Goal: Task Accomplishment & Management: Use online tool/utility

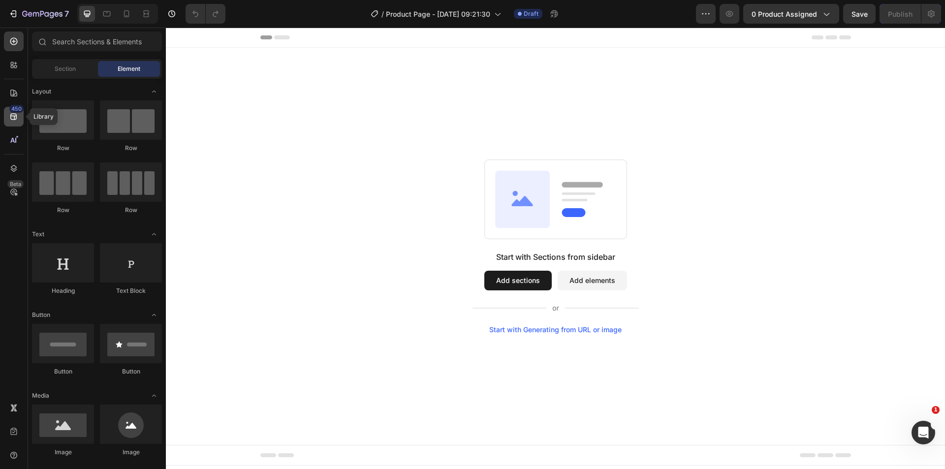
click at [11, 117] on icon at bounding box center [14, 117] width 10 height 10
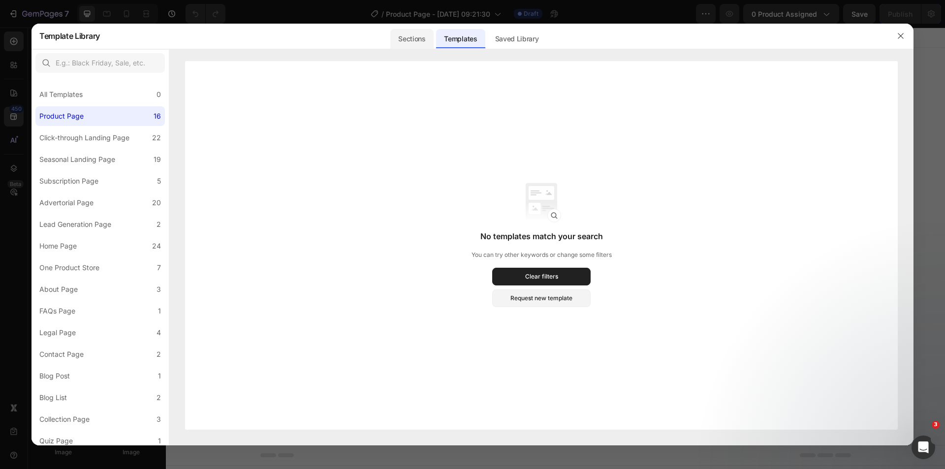
click at [419, 35] on div "Sections" at bounding box center [411, 39] width 43 height 20
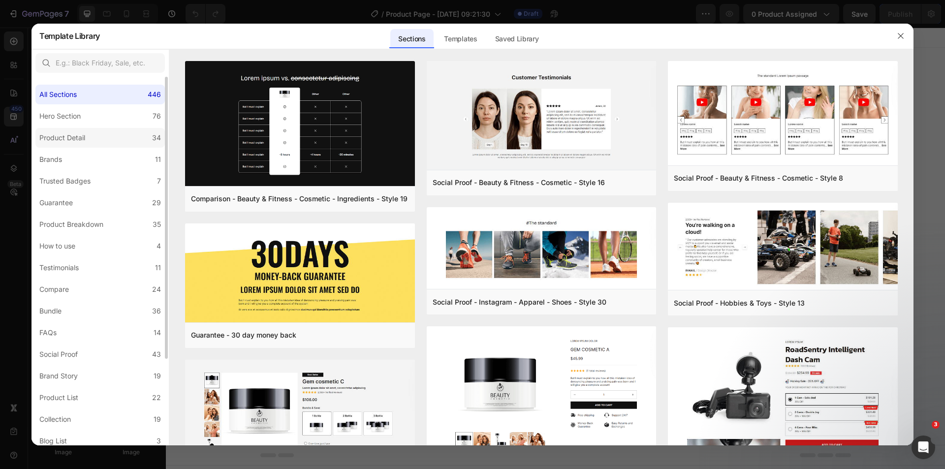
click at [107, 136] on label "Product Detail 34" at bounding box center [99, 138] width 129 height 20
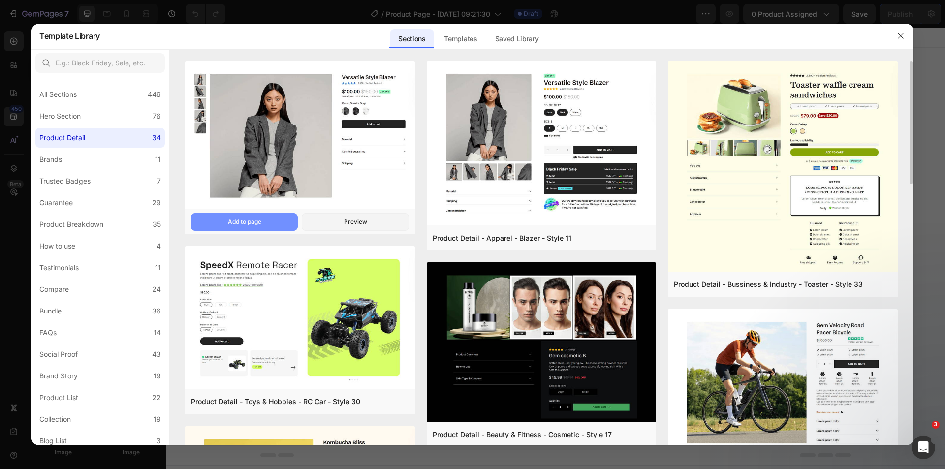
click at [266, 225] on button "Add to page" at bounding box center [244, 222] width 107 height 18
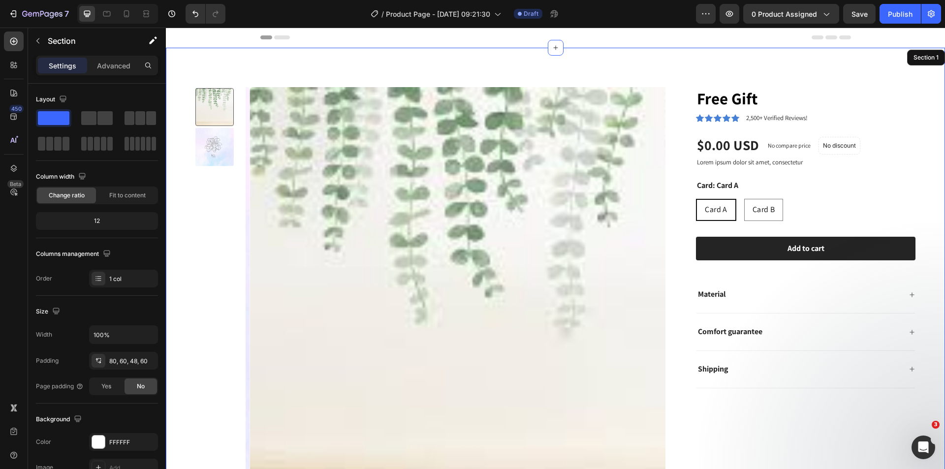
click at [359, 149] on img at bounding box center [460, 297] width 420 height 420
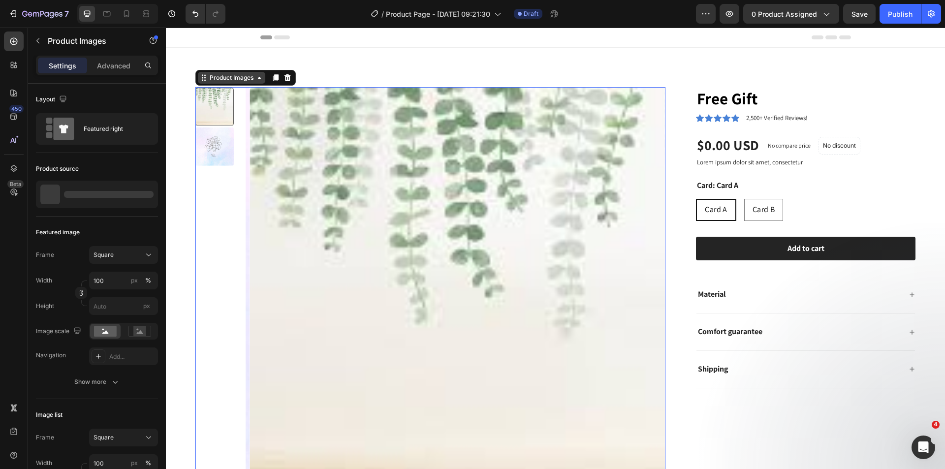
click at [222, 77] on div "Product Images" at bounding box center [232, 77] width 48 height 9
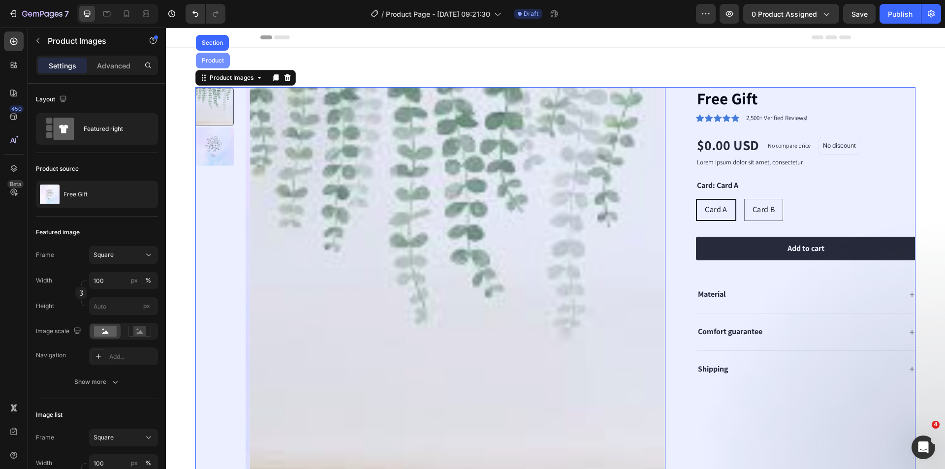
drag, startPoint x: 217, startPoint y: 65, endPoint x: 881, endPoint y: 53, distance: 663.8
click at [217, 65] on div "Product" at bounding box center [213, 61] width 34 height 16
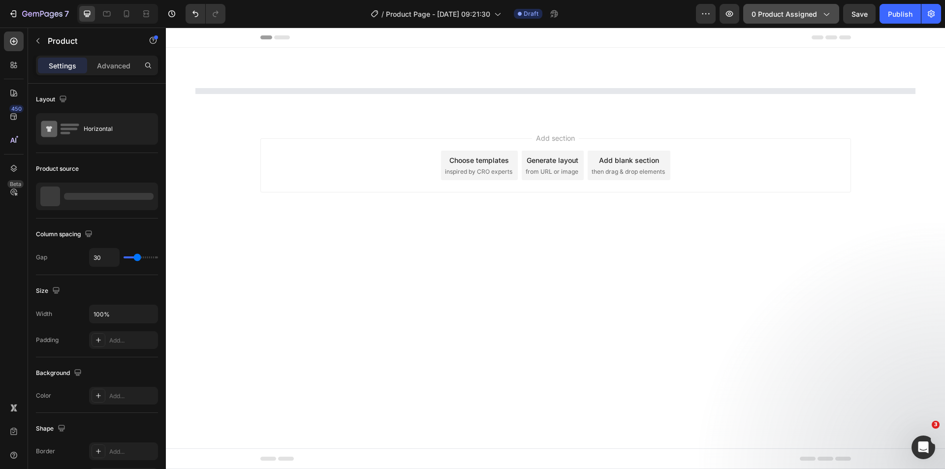
click at [783, 6] on button "0 product assigned" at bounding box center [791, 14] width 96 height 20
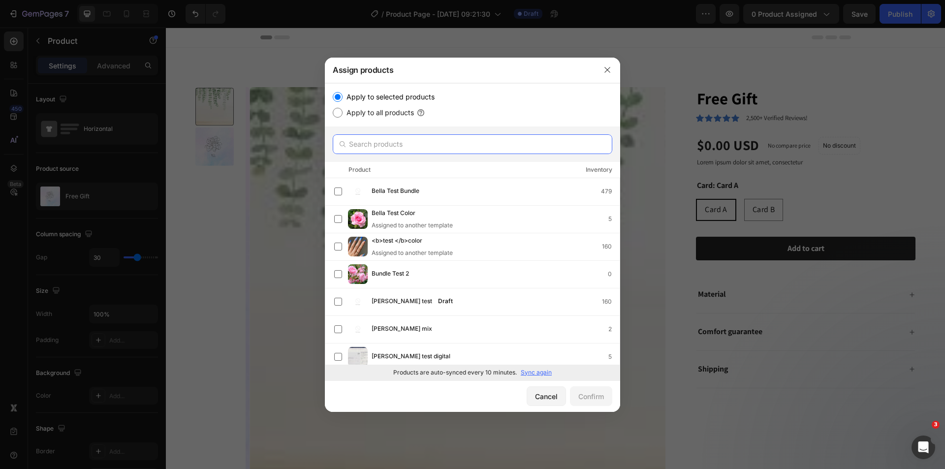
click at [399, 150] on input "text" at bounding box center [473, 144] width 280 height 20
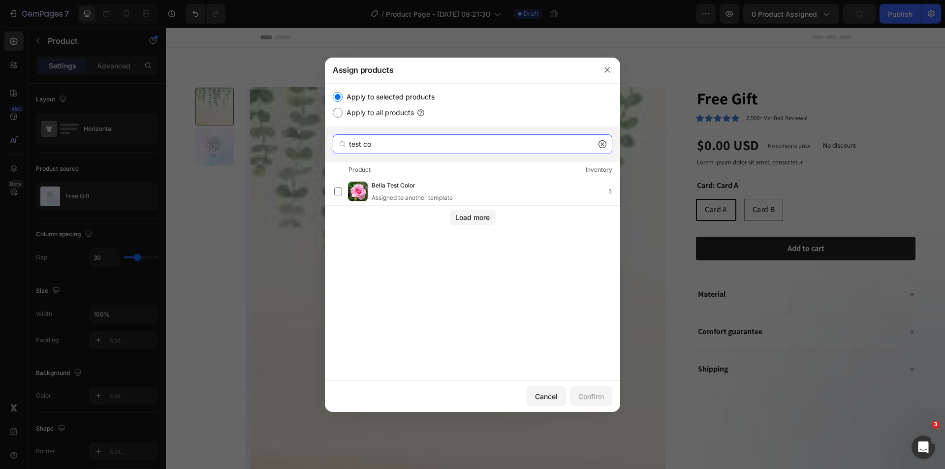
type input "test co"
click at [395, 149] on input "test co" at bounding box center [473, 144] width 280 height 20
click at [370, 141] on input "test co" at bounding box center [473, 144] width 280 height 20
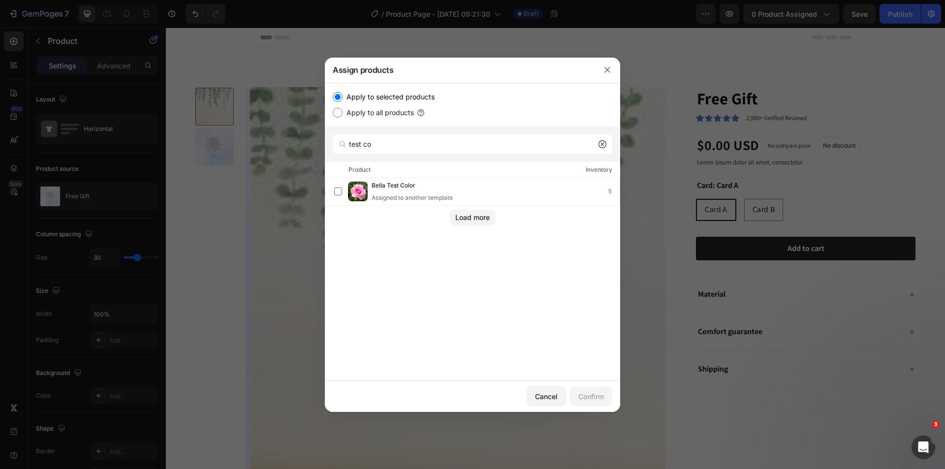
click at [350, 142] on div at bounding box center [343, 144] width 20 height 20
click at [349, 146] on div at bounding box center [343, 144] width 20 height 20
click at [361, 146] on input "test co" at bounding box center [473, 144] width 280 height 20
click at [360, 146] on input "test co" at bounding box center [473, 144] width 280 height 20
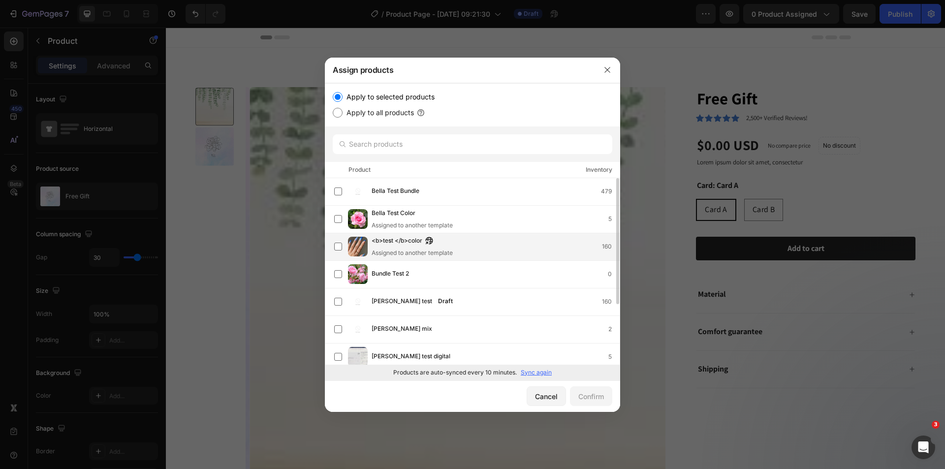
click at [408, 243] on span "<b>test </b>color" at bounding box center [397, 241] width 51 height 11
click at [601, 402] on button "Confirm" at bounding box center [591, 396] width 42 height 20
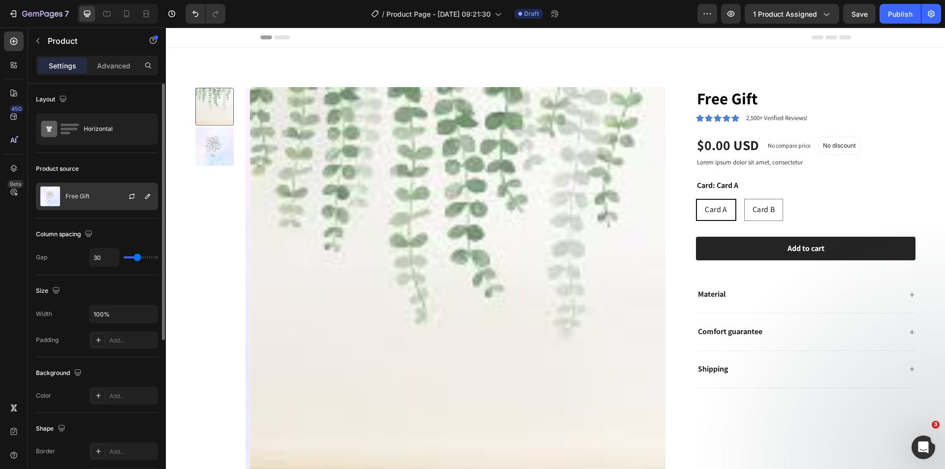
click at [106, 198] on div "Free Gift" at bounding box center [97, 197] width 122 height 28
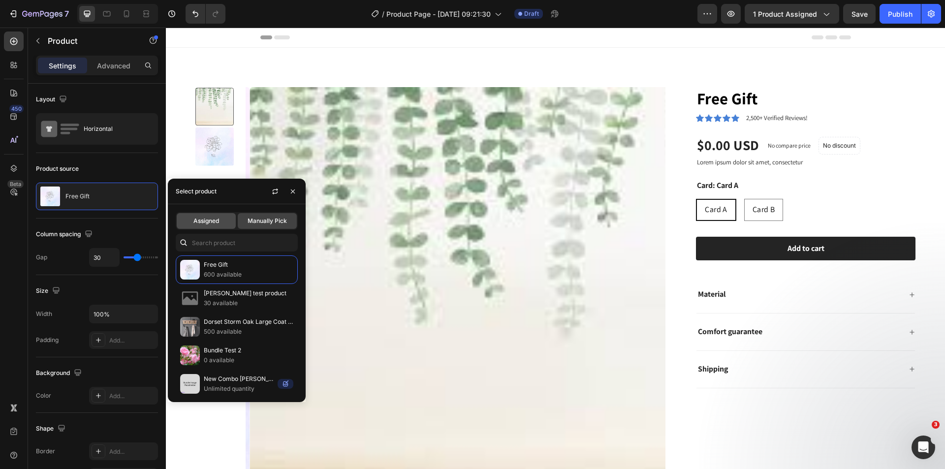
click at [208, 224] on span "Assigned" at bounding box center [206, 221] width 26 height 9
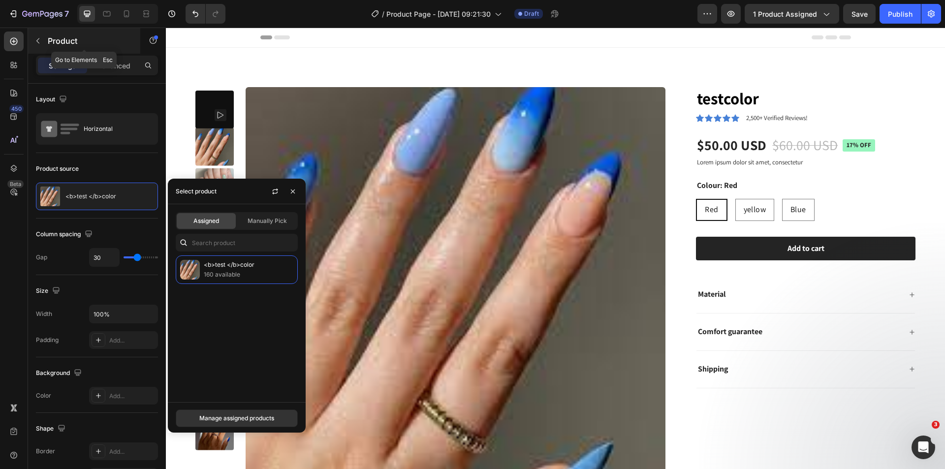
click at [45, 40] on button "button" at bounding box center [38, 41] width 16 height 16
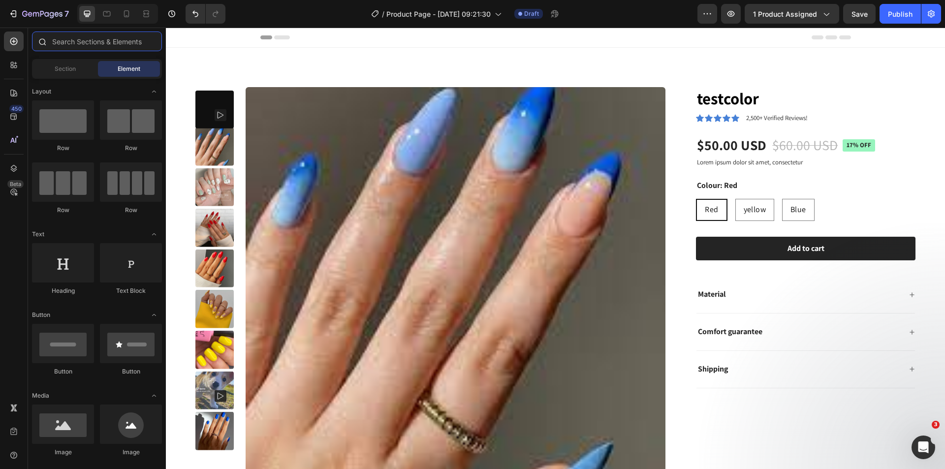
click at [115, 41] on input "text" at bounding box center [97, 42] width 130 height 20
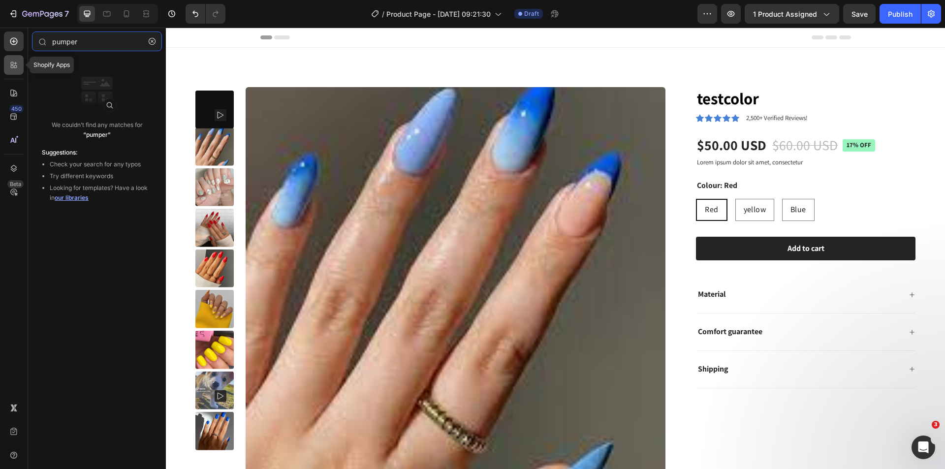
type input "pumper"
click at [18, 69] on icon at bounding box center [14, 65] width 10 height 10
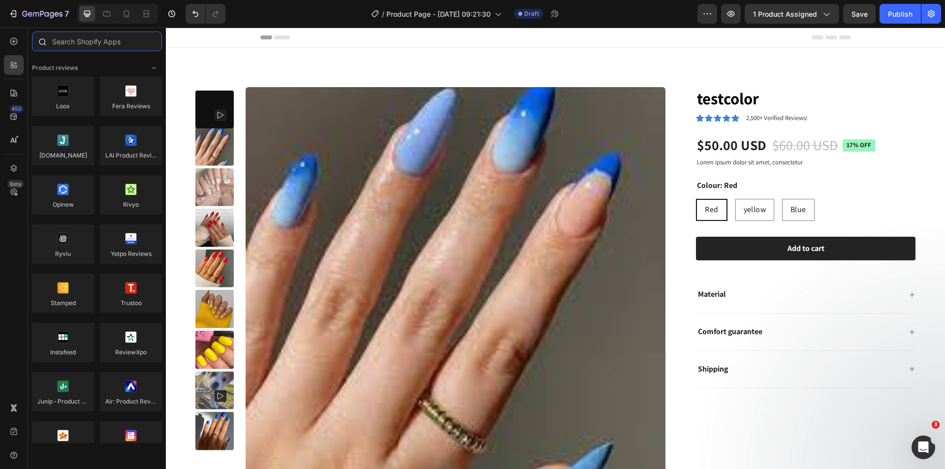
click at [114, 42] on input "text" at bounding box center [97, 42] width 130 height 20
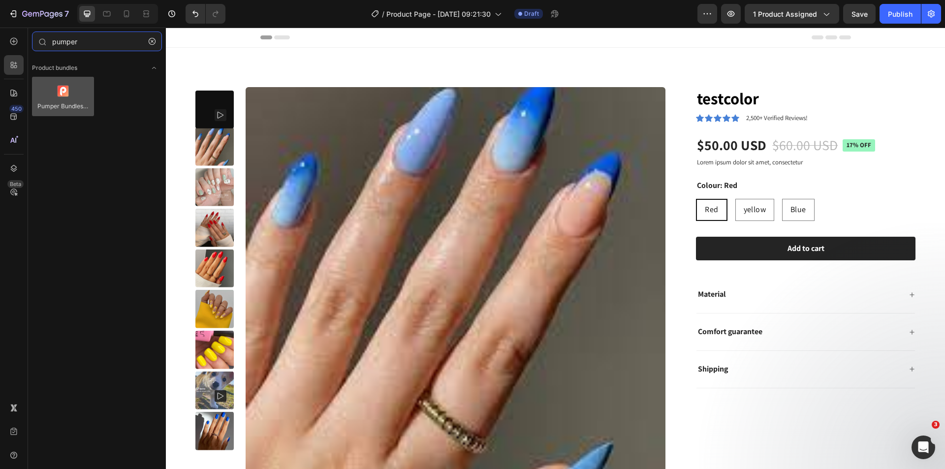
type input "pumper"
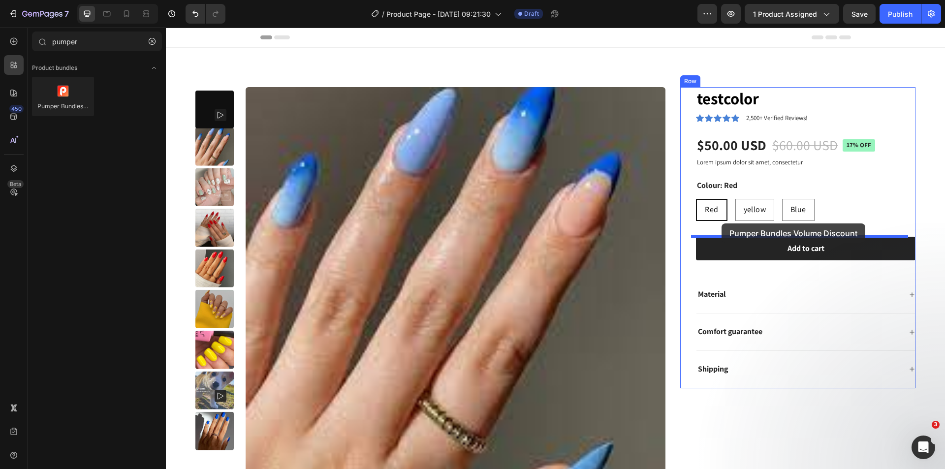
drag, startPoint x: 235, startPoint y: 123, endPoint x: 722, endPoint y: 224, distance: 497.3
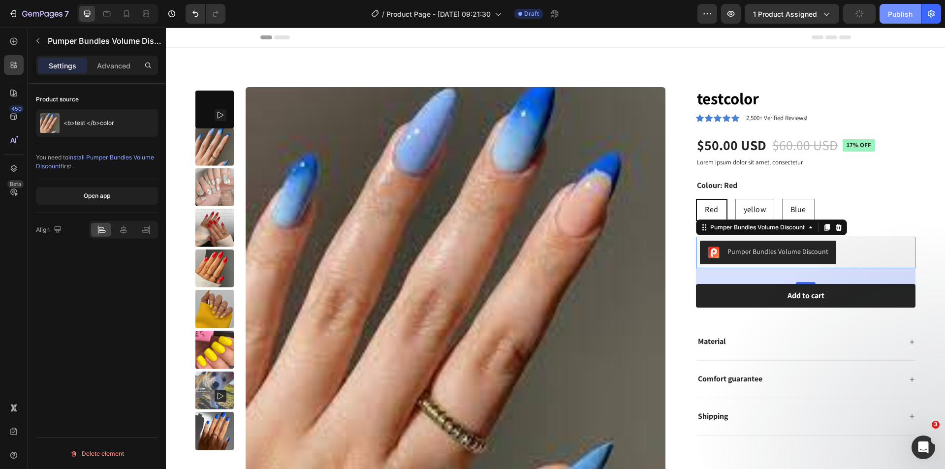
click at [892, 9] on div "Publish" at bounding box center [900, 14] width 25 height 10
click at [560, 16] on icon "button" at bounding box center [558, 16] width 2 height 2
click at [557, 10] on button "button" at bounding box center [561, 14] width 20 height 20
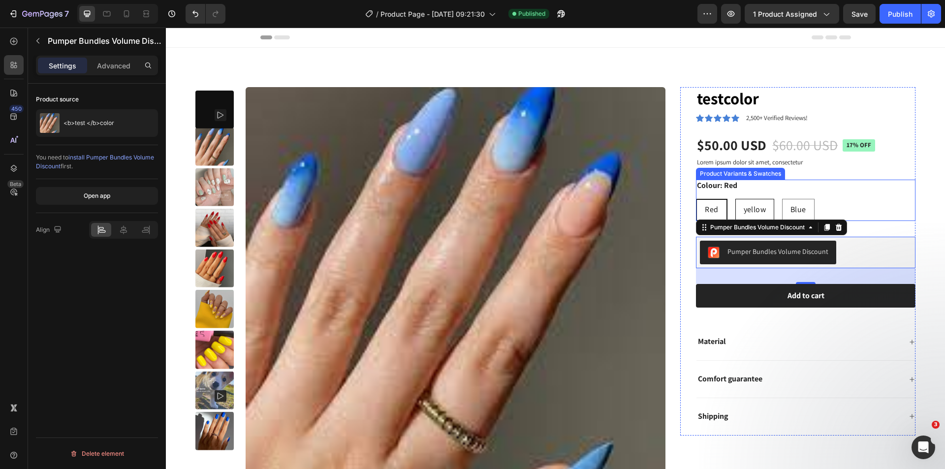
click at [738, 200] on div "yellow" at bounding box center [755, 209] width 38 height 19
click at [736, 199] on input "yellow yellow yellow" at bounding box center [735, 198] width 0 height 0
radio input "true"
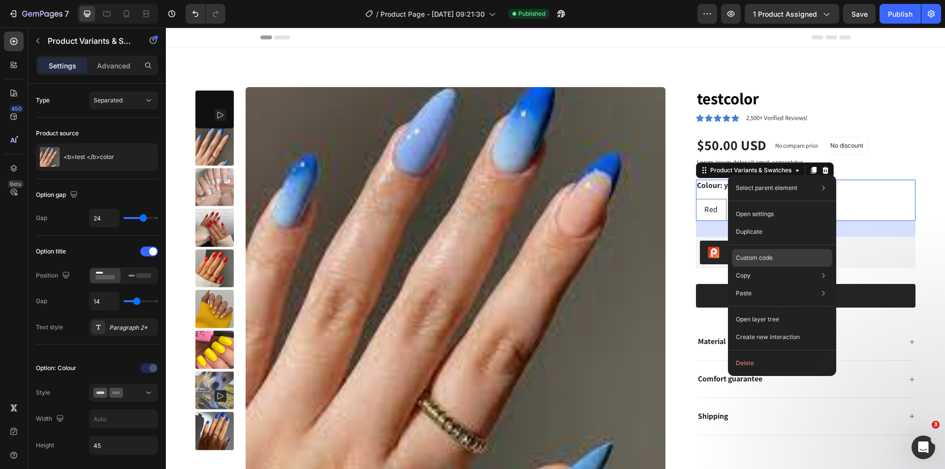
click at [764, 253] on div "Custom code" at bounding box center [782, 258] width 100 height 18
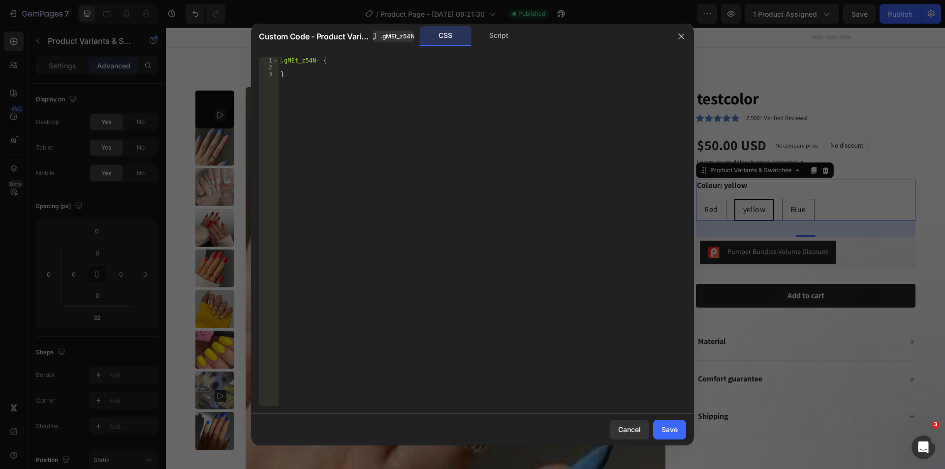
type textarea ".gMEt_z54N- {"
click at [330, 62] on div ".gMEt_z54N- { }" at bounding box center [483, 238] width 408 height 363
type textarea "display:none!important;"
click at [672, 437] on button "Save" at bounding box center [669, 430] width 33 height 20
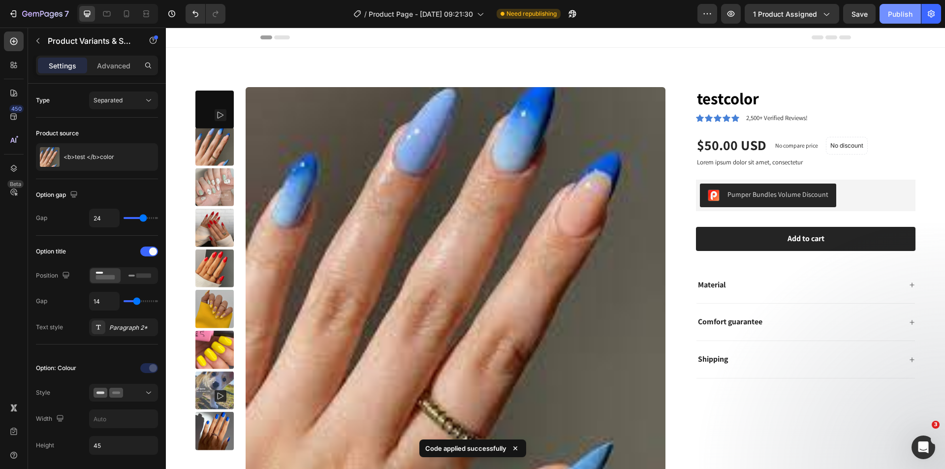
click at [910, 17] on div "Publish" at bounding box center [900, 14] width 25 height 10
